Goal: Information Seeking & Learning: Learn about a topic

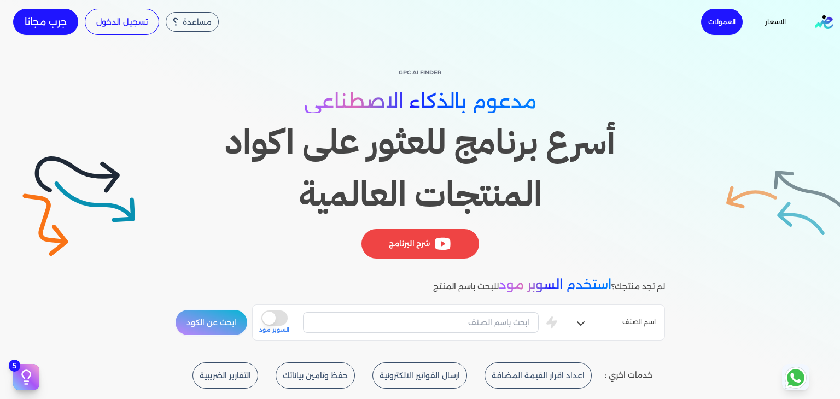
click at [826, 17] on img "Global" at bounding box center [824, 22] width 19 height 14
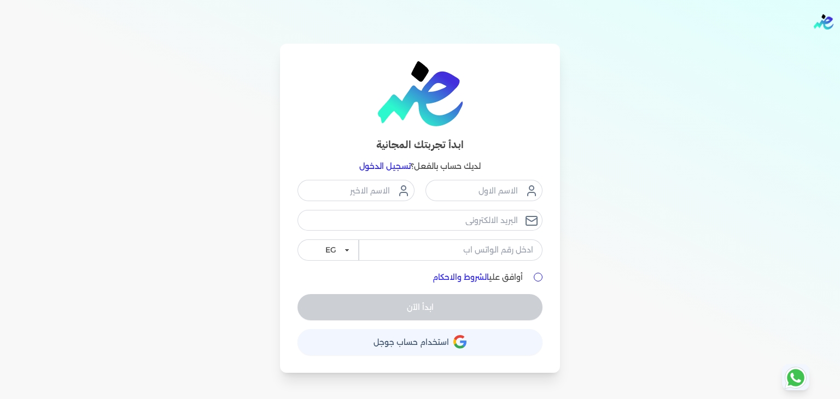
click at [807, 20] on nav "Toggle Navigation الاسعار العمولات مساعدة خدمة العملاء دليل المستخدم تسجيل الدخ…" at bounding box center [420, 22] width 840 height 44
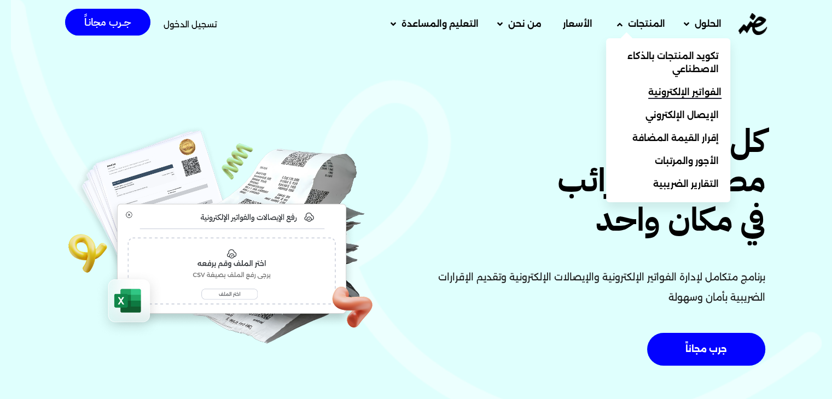
click at [676, 85] on link "الفواتير الإلكترونية" at bounding box center [668, 92] width 124 height 23
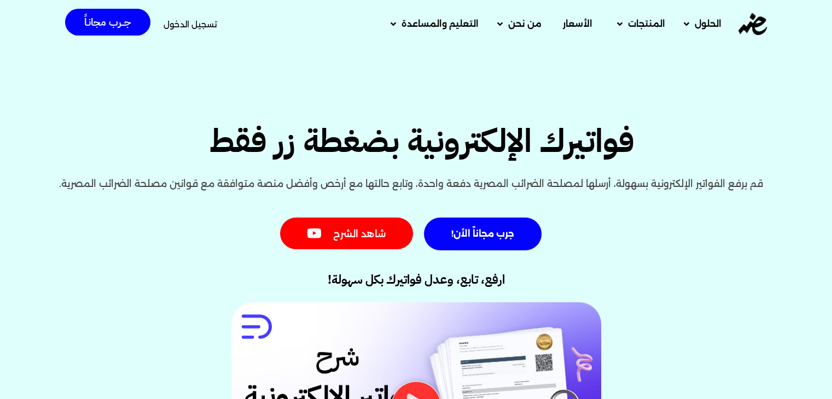
click at [274, 95] on div "فواتيرك الإلكترونية بضغطة زر فقط قم برفع الفواتير الإلكترونية بسهولة، أرسلها لم…" at bounding box center [416, 269] width 832 height 547
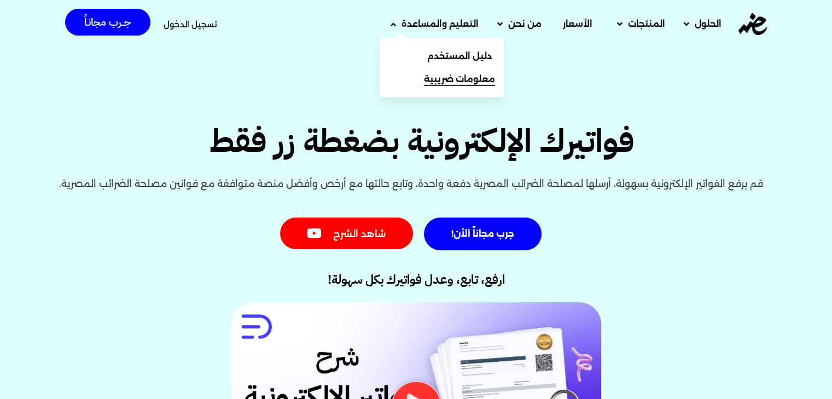
click at [461, 79] on span "معلومات ضريبية" at bounding box center [459, 79] width 71 height 13
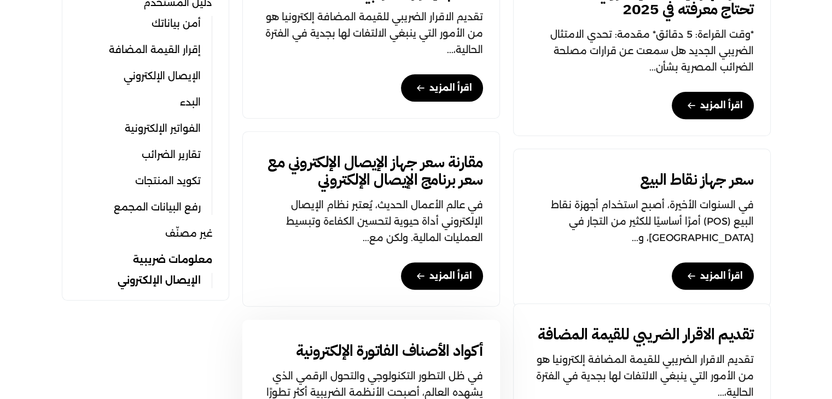
scroll to position [437, 0]
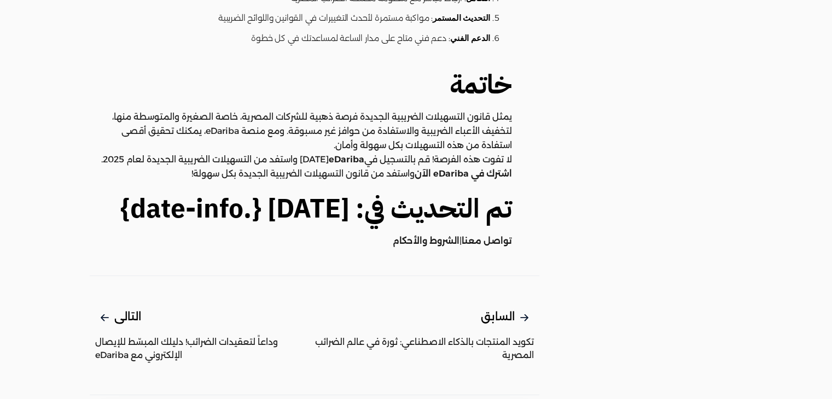
scroll to position [2515, 0]
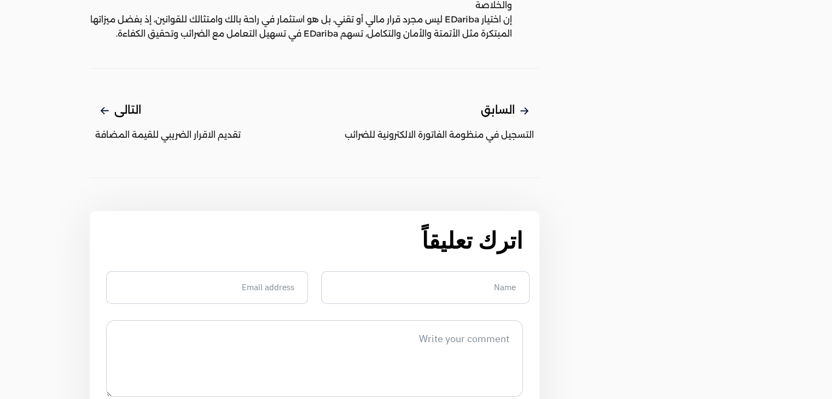
scroll to position [1695, 0]
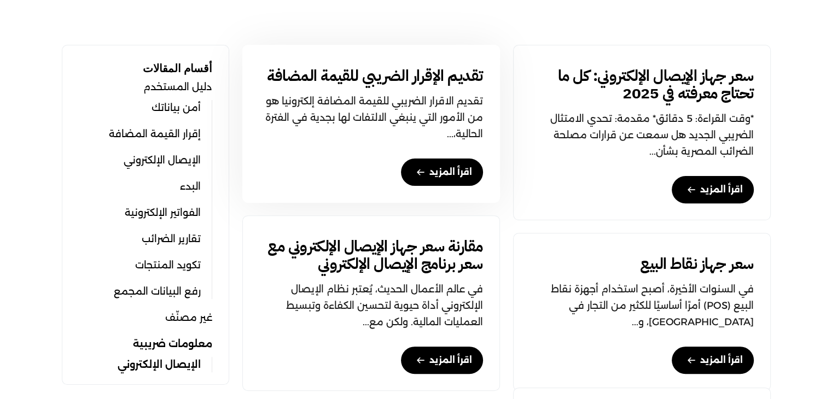
scroll to position [273, 0]
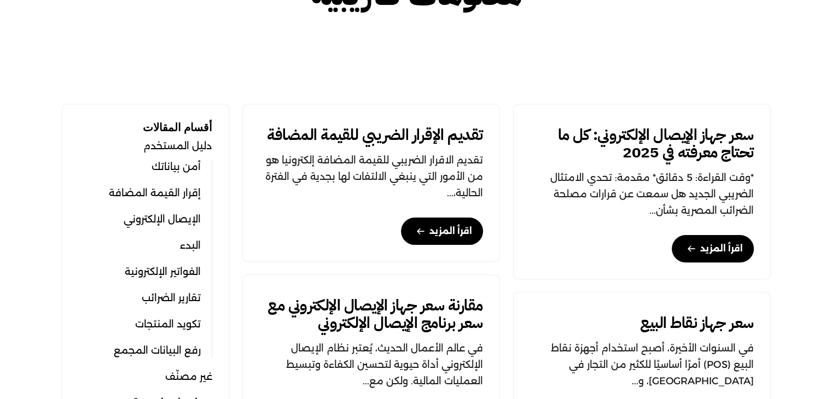
click at [187, 248] on link "البدء" at bounding box center [190, 245] width 21 height 15
